Goal: Check status: Check status

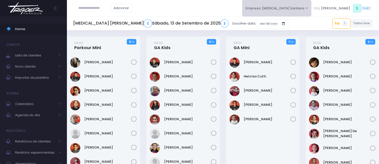
scroll to position [17, 0]
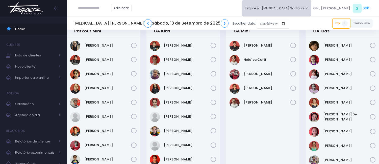
click at [291, 9] on button "Empresa: [MEDICAL_DATA] Santana" at bounding box center [276, 8] width 69 height 16
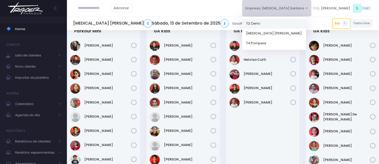
click at [298, 25] on link "T2 Cerro" at bounding box center [274, 23] width 64 height 10
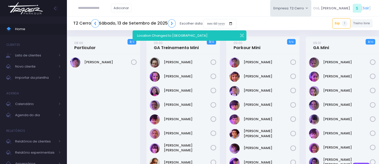
click at [202, 27] on div "T2 Cerro ❮ Sábado, 13 de Setembro de 2025 ❯ Escolher data:" at bounding box center [154, 24] width 163 height 12
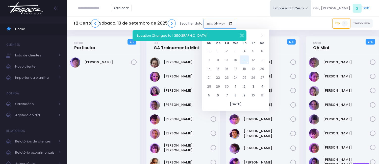
click at [211, 22] on input "date" at bounding box center [219, 24] width 33 height 10
click at [244, 58] on td "11" at bounding box center [244, 59] width 9 height 9
type input "**********"
